Goal: Information Seeking & Learning: Check status

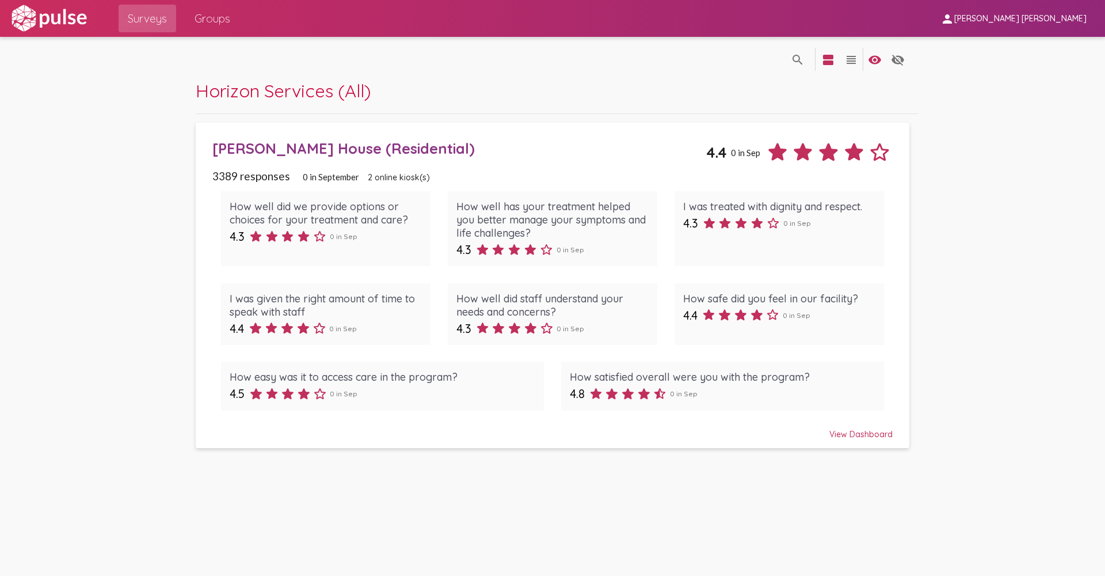
click at [596, 430] on div "View Dashboard" at bounding box center [552, 428] width 680 height 21
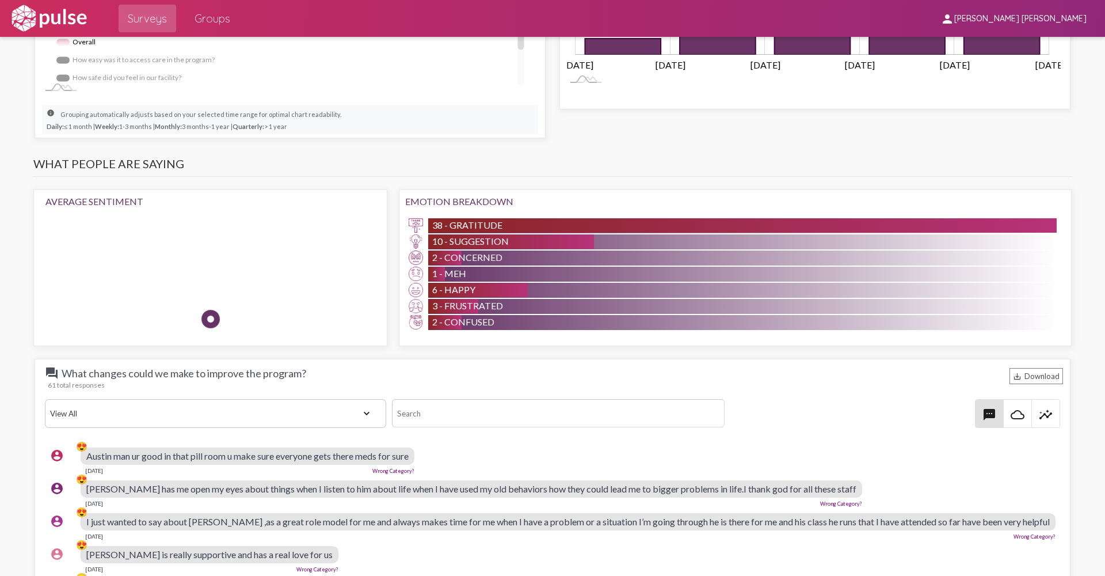
scroll to position [921, 0]
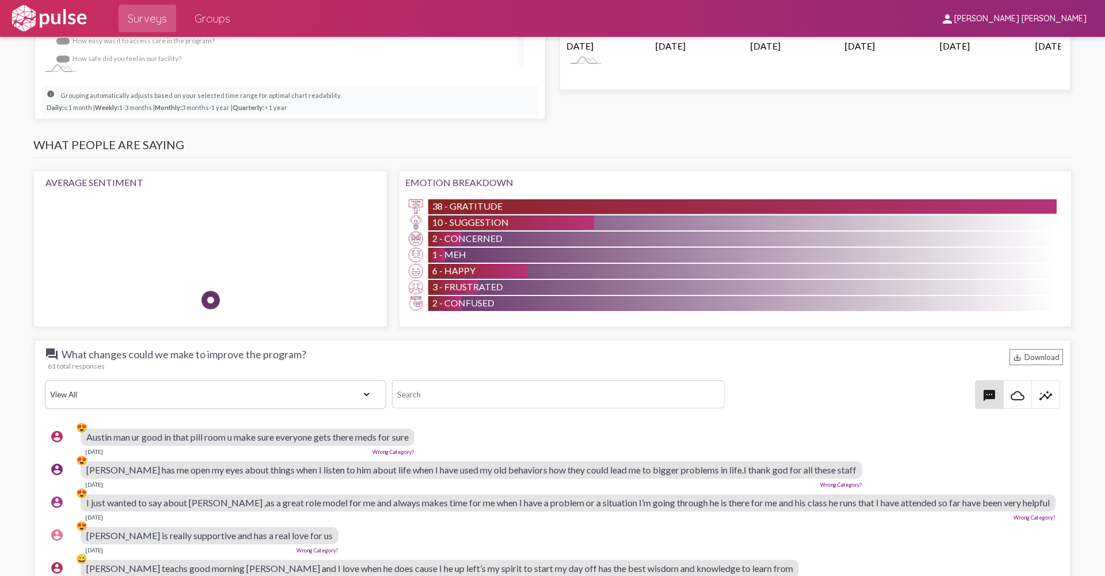
click at [363, 397] on select "View All Positive Neutral Negative Happy Meh Suggestions Angry Disgust Sadness …" at bounding box center [215, 394] width 341 height 29
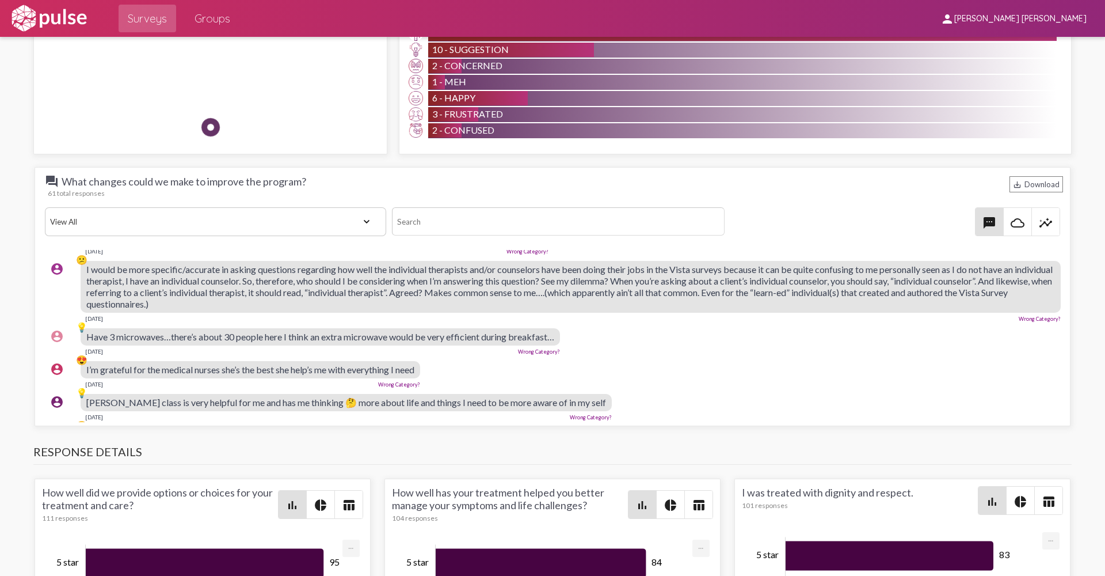
scroll to position [403, 0]
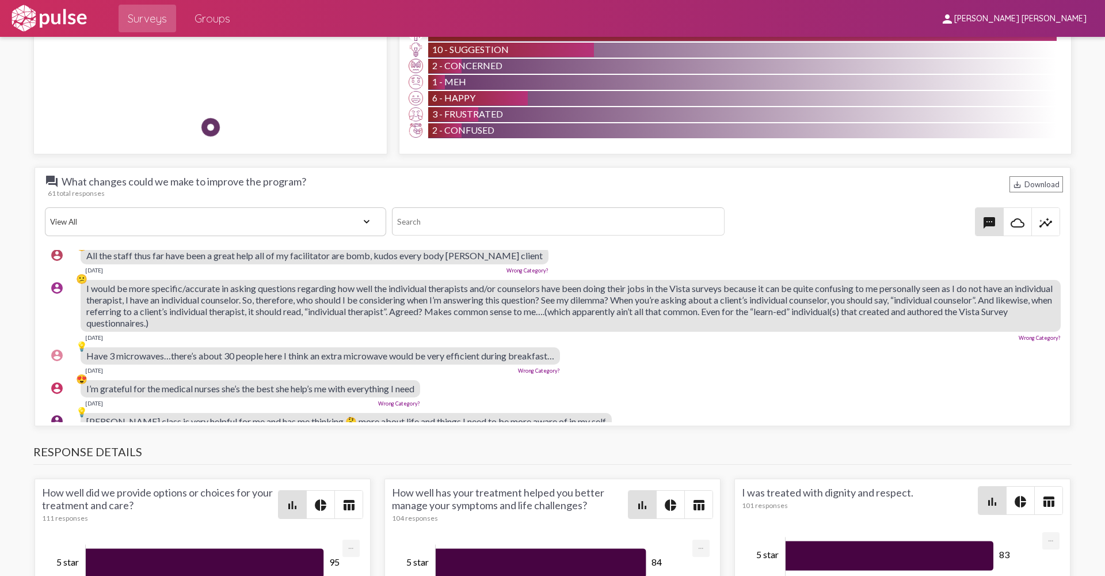
drag, startPoint x: 276, startPoint y: 336, endPoint x: 56, endPoint y: 310, distance: 221.4
click at [56, 310] on div "account_circle 😕 I would be more specific/accurate in asking questions regardin…" at bounding box center [555, 310] width 1021 height 71
click at [132, 326] on span "I would be more specific/accurate in asking questions regarding how well the in…" at bounding box center [569, 305] width 966 height 45
click at [134, 324] on span "I would be more specific/accurate in asking questions regarding how well the in…" at bounding box center [569, 305] width 966 height 45
click at [391, 341] on div "[DATE] Wrong Category?" at bounding box center [571, 336] width 980 height 9
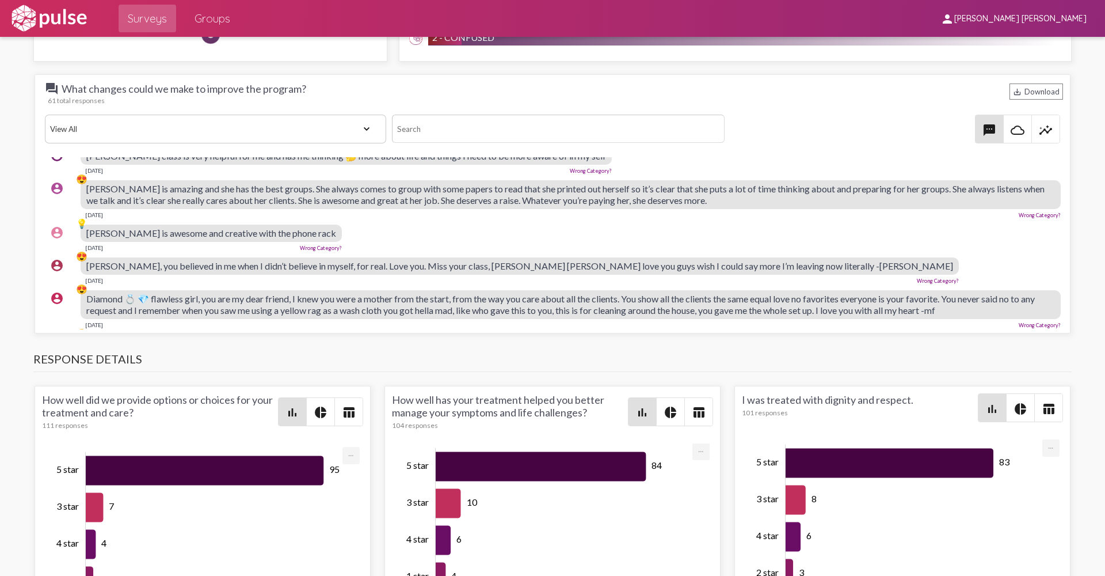
scroll to position [987, 0]
